Goal: Entertainment & Leisure: Consume media (video, audio)

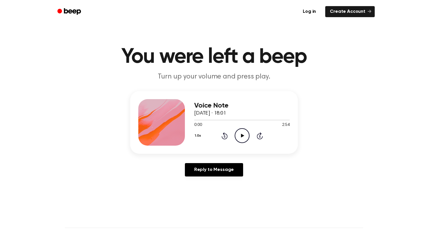
click at [240, 135] on icon "Play Audio" at bounding box center [242, 135] width 15 height 15
click at [238, 135] on icon "Play Audio" at bounding box center [242, 135] width 15 height 15
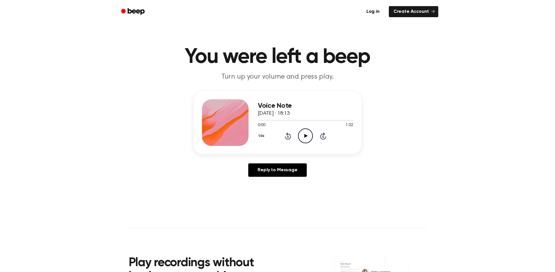
click at [303, 139] on icon "Play Audio" at bounding box center [305, 135] width 15 height 15
